Goal: Complete application form

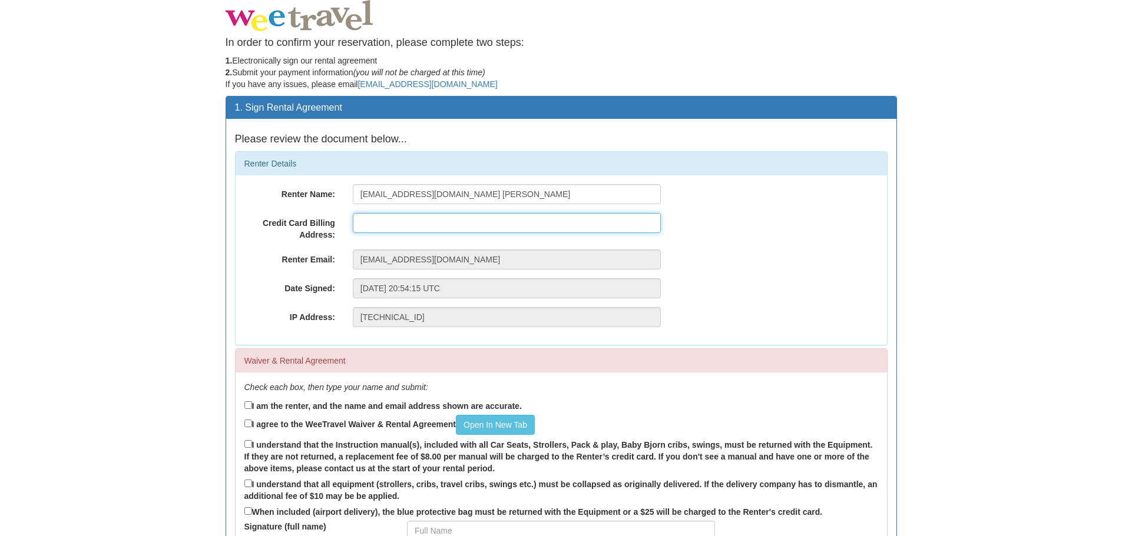
click at [414, 224] on input "text" at bounding box center [507, 223] width 308 height 20
type input "[STREET_ADDRESS]"
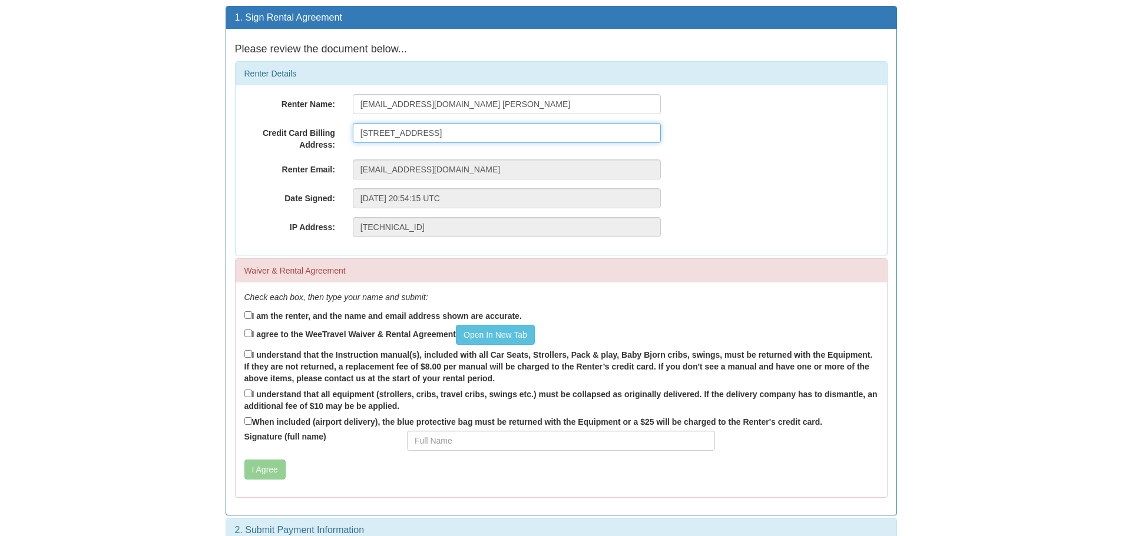
scroll to position [108, 0]
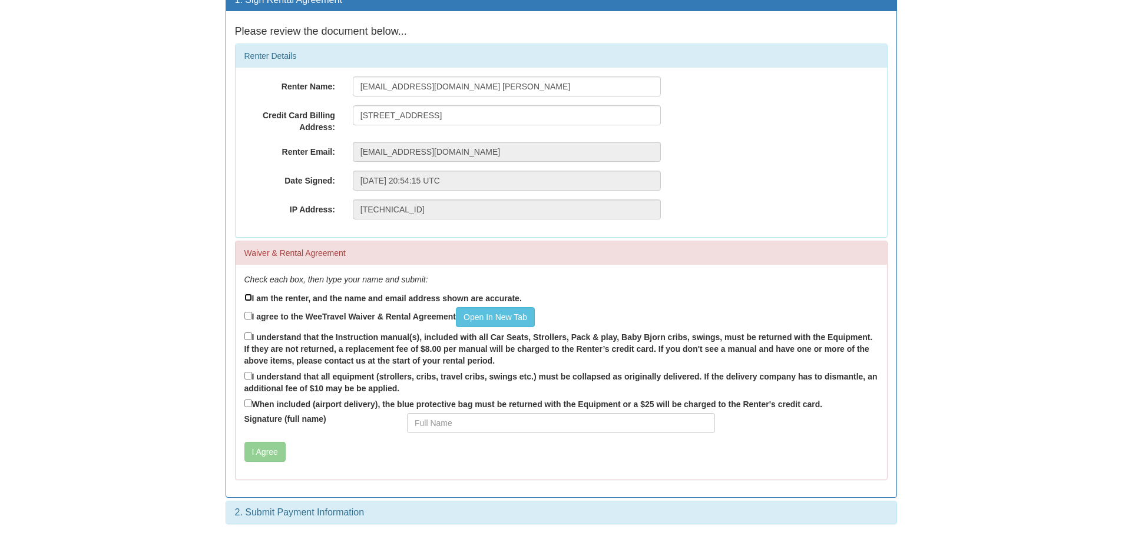
click at [247, 299] on input "I am the renter, and the name and email address shown are accurate." at bounding box center [248, 298] width 8 height 8
checkbox input "true"
click at [247, 314] on input "I agree to the WeeTravel Waiver & Rental Agreement Open In [GEOGRAPHIC_DATA]" at bounding box center [248, 316] width 8 height 8
checkbox input "true"
click at [246, 340] on input "I understand that the Instruction manual(s), included with all Car Seats, Strol…" at bounding box center [248, 337] width 8 height 8
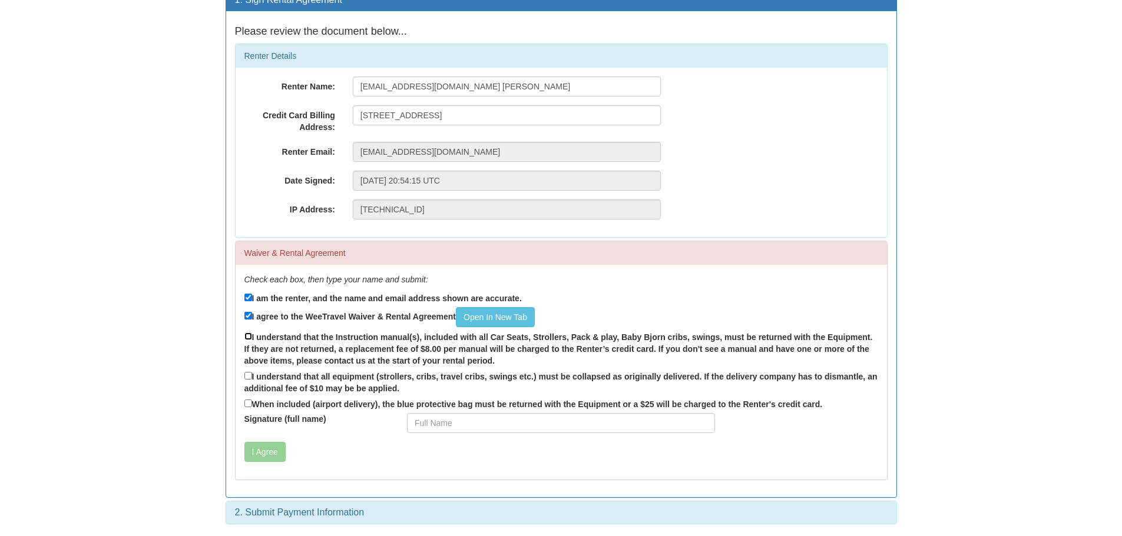
checkbox input "true"
click at [250, 374] on input "I understand that all equipment (strollers, cribs, travel cribs, swings etc.) m…" at bounding box center [248, 376] width 8 height 8
checkbox input "true"
click at [458, 422] on input "Signature (full name)" at bounding box center [561, 423] width 308 height 20
type input "[PERSON_NAME]"
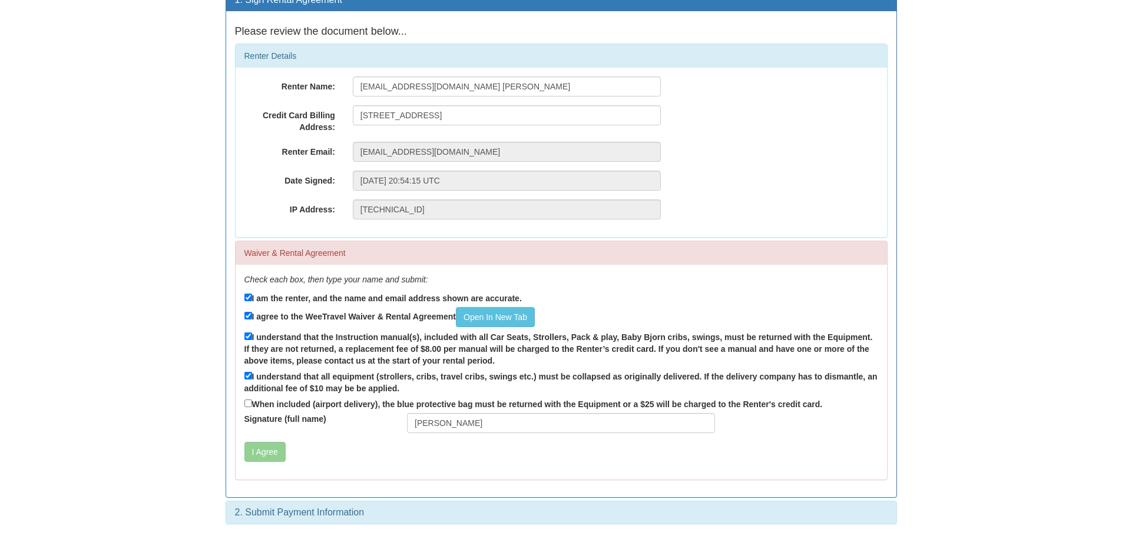
click at [493, 475] on div "Check each box, then type your name and submit: I am the renter, and the name a…" at bounding box center [561, 372] width 651 height 215
click at [453, 456] on div "I Agree" at bounding box center [507, 452] width 543 height 20
click at [246, 399] on label "When included (airport delivery), the blue protective bag must be returned with…" at bounding box center [533, 403] width 578 height 13
click at [246, 400] on input "When included (airport delivery), the blue protective bag must be returned with…" at bounding box center [248, 404] width 8 height 8
checkbox input "true"
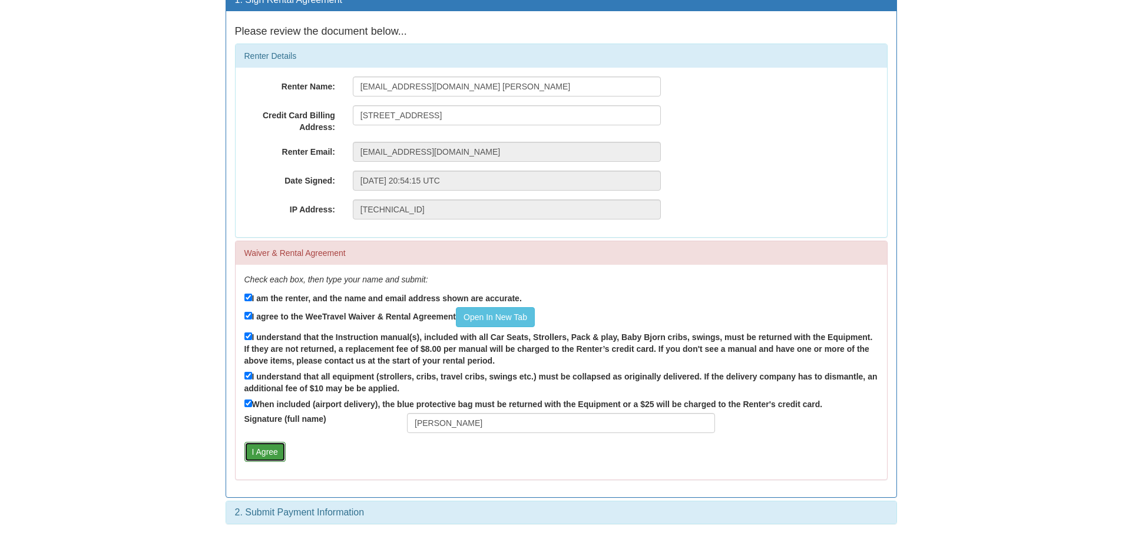
click at [260, 455] on button "I Agree" at bounding box center [264, 452] width 41 height 20
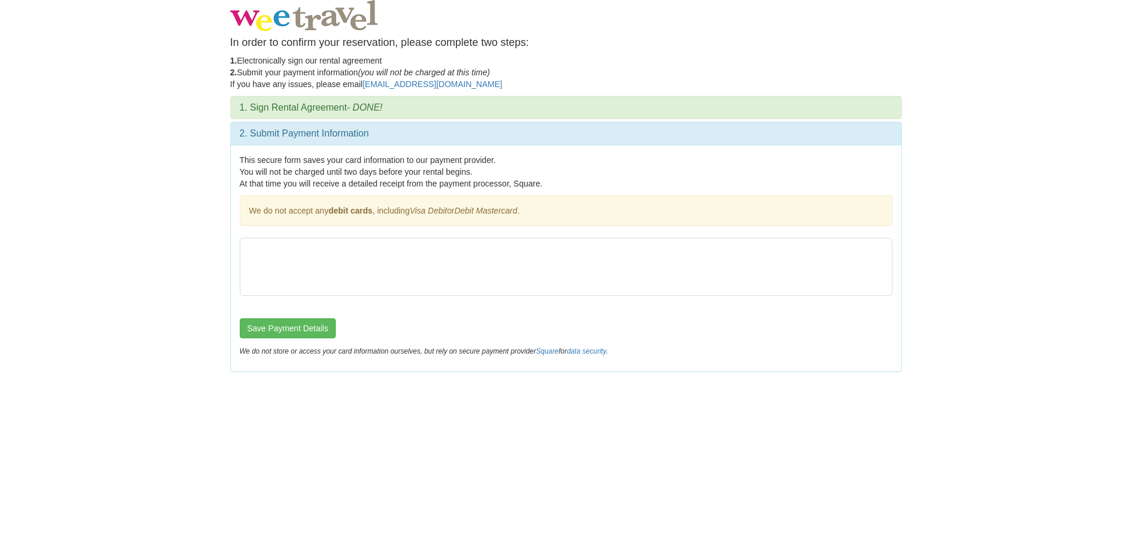
scroll to position [0, 0]
click at [284, 329] on button "Save Payment Details" at bounding box center [287, 329] width 97 height 20
